Goal: Find specific page/section: Find specific page/section

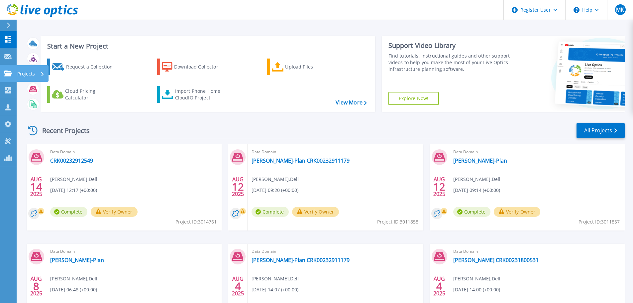
click at [5, 75] on icon at bounding box center [8, 73] width 8 height 6
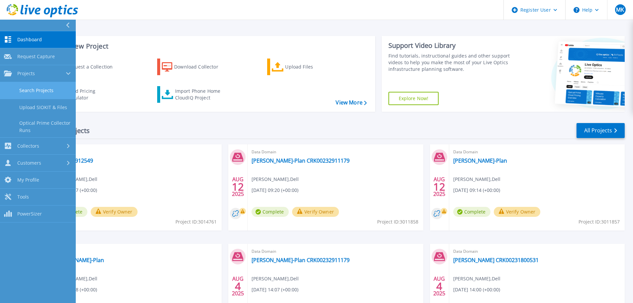
click at [53, 89] on link "Search Projects" at bounding box center [38, 90] width 76 height 17
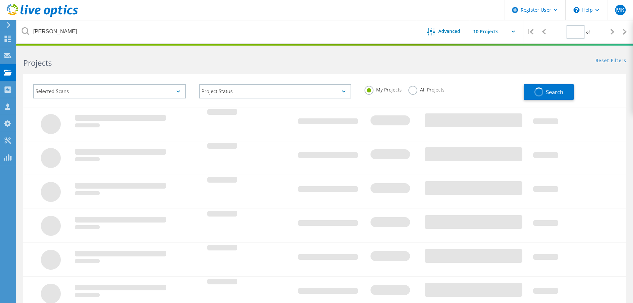
type input "1"
